Goal: Task Accomplishment & Management: Manage account settings

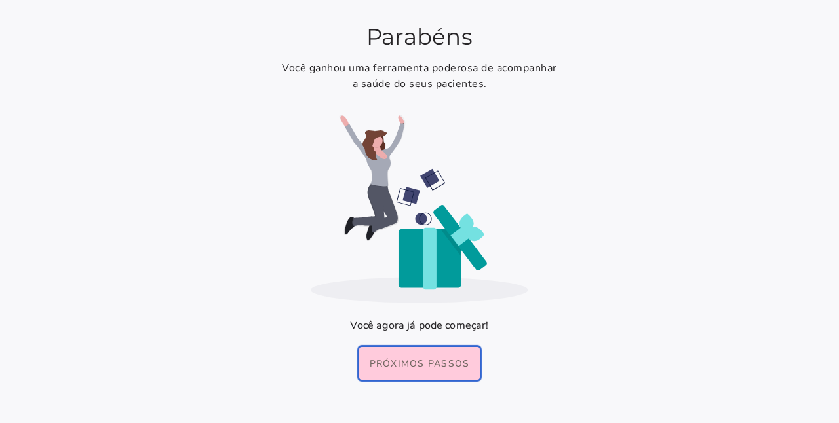
click at [0, 0] on slot "Próximos passos" at bounding box center [0, 0] width 0 height 0
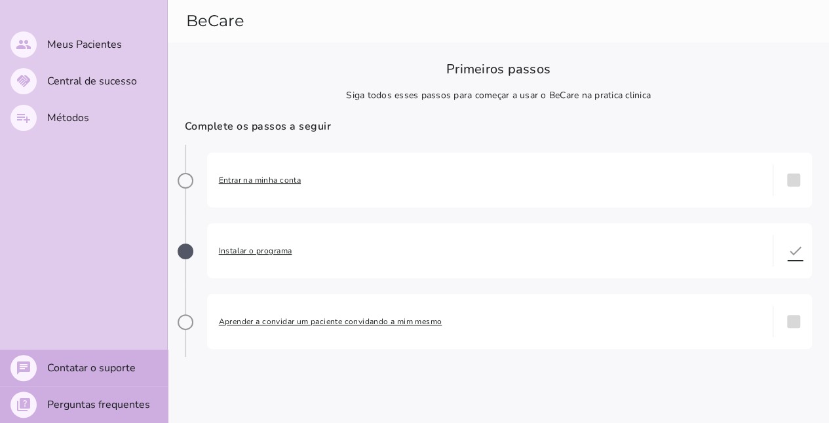
click at [279, 181] on span "Entrar na minha conta" at bounding box center [490, 180] width 543 height 13
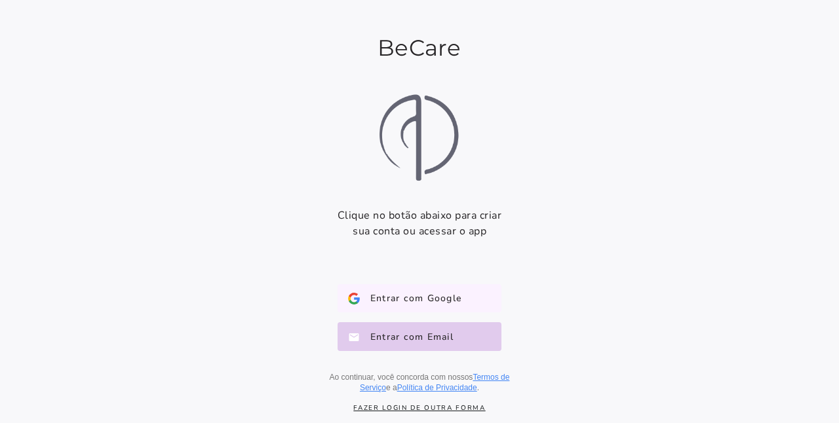
click at [431, 293] on span "Entrar com Google" at bounding box center [411, 298] width 102 height 13
